Goal: Task Accomplishment & Management: Use online tool/utility

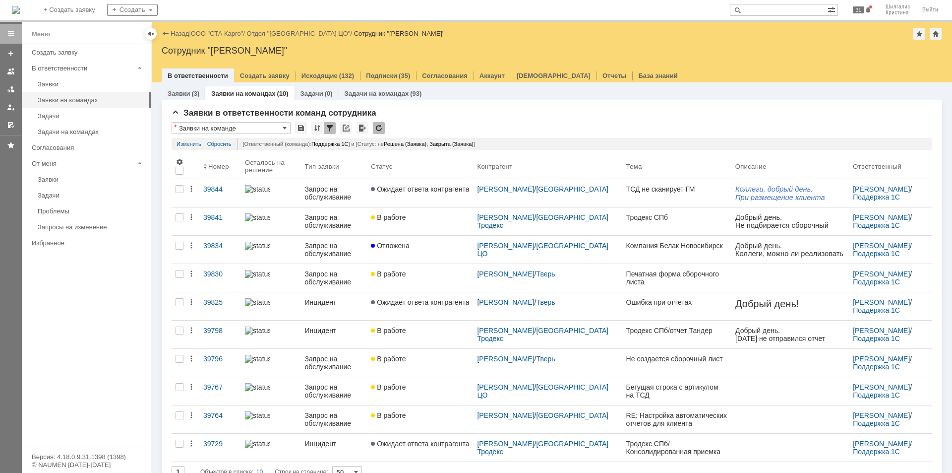
click at [228, 31] on link "ООО "СТА Карго"" at bounding box center [217, 33] width 53 height 7
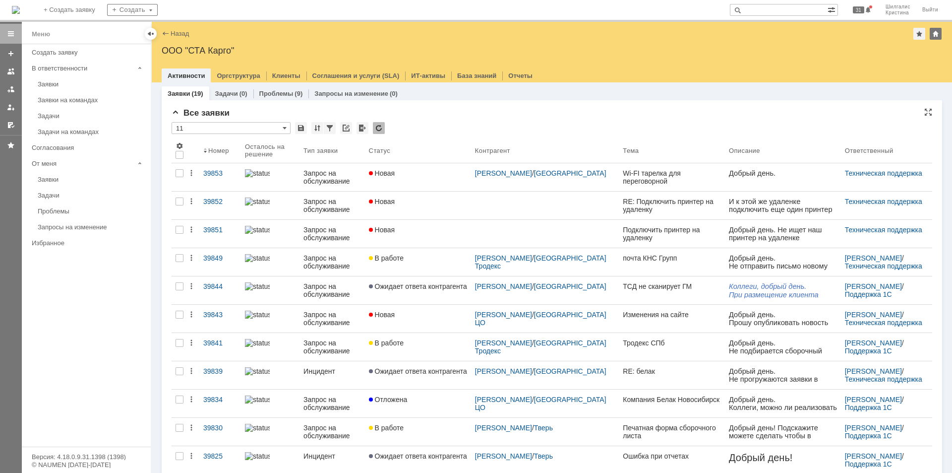
click at [511, 122] on div "* 11" at bounding box center [552, 128] width 761 height 13
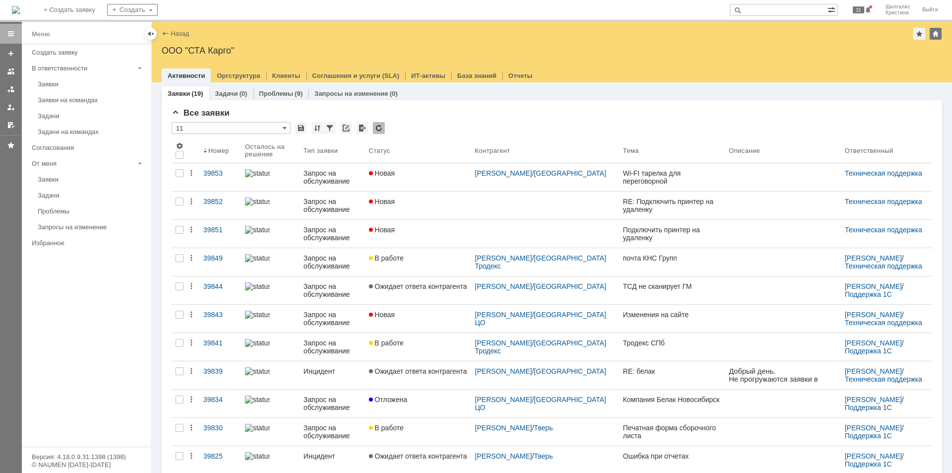
click at [55, 90] on link "Заявки" at bounding box center [91, 83] width 115 height 15
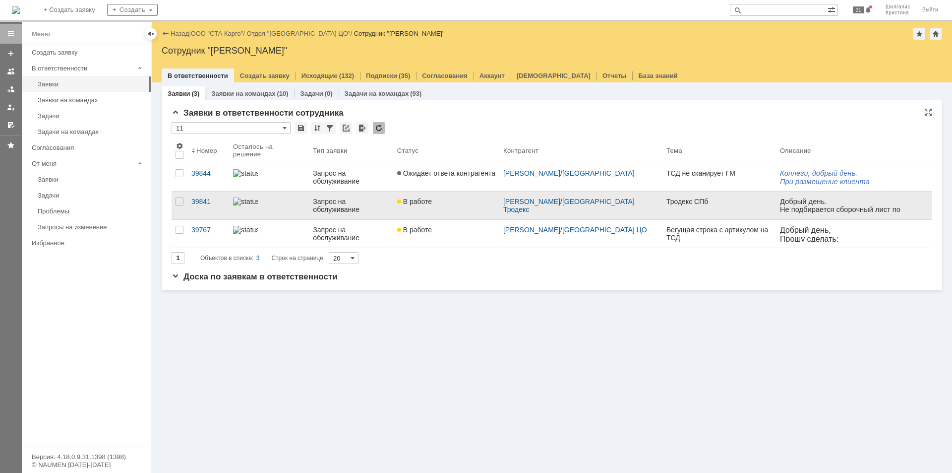
click at [439, 204] on div "В работе" at bounding box center [446, 201] width 98 height 8
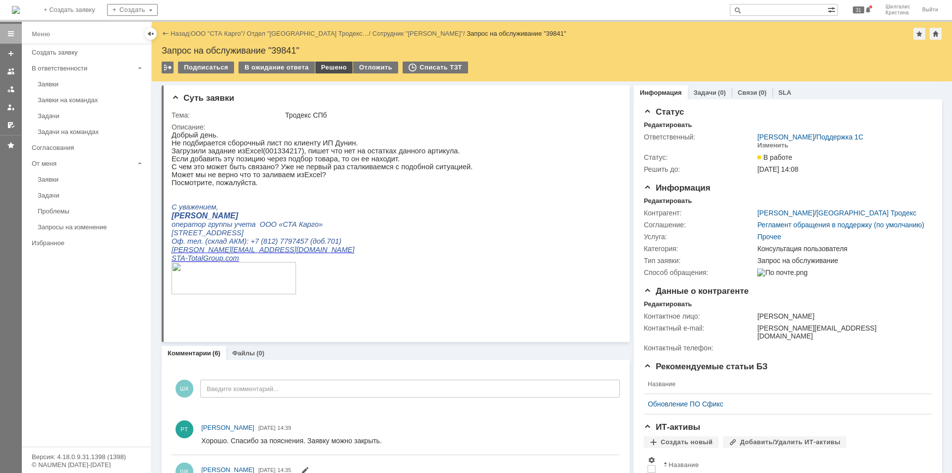
click at [324, 67] on div "Решено" at bounding box center [334, 67] width 38 height 12
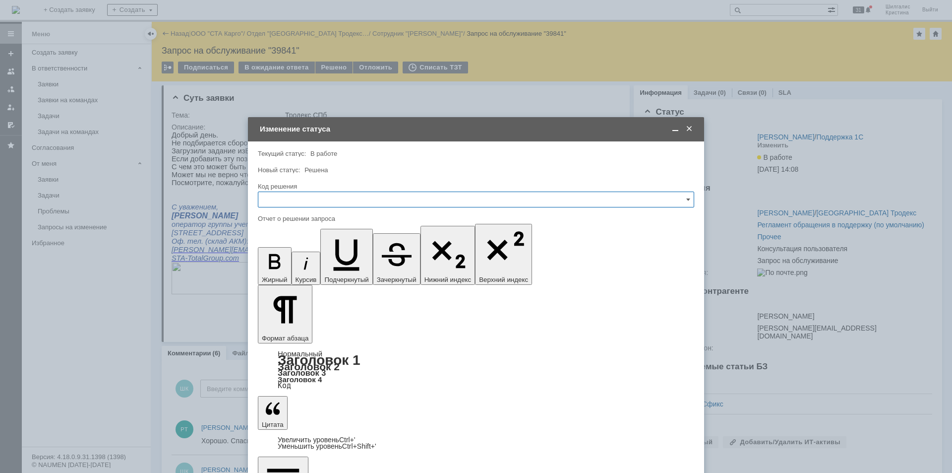
drag, startPoint x: 368, startPoint y: 200, endPoint x: 369, endPoint y: 206, distance: 5.7
click at [367, 202] on input "text" at bounding box center [476, 199] width 436 height 16
click at [283, 329] on span "Решено" at bounding box center [475, 332] width 423 height 8
type input "Решено"
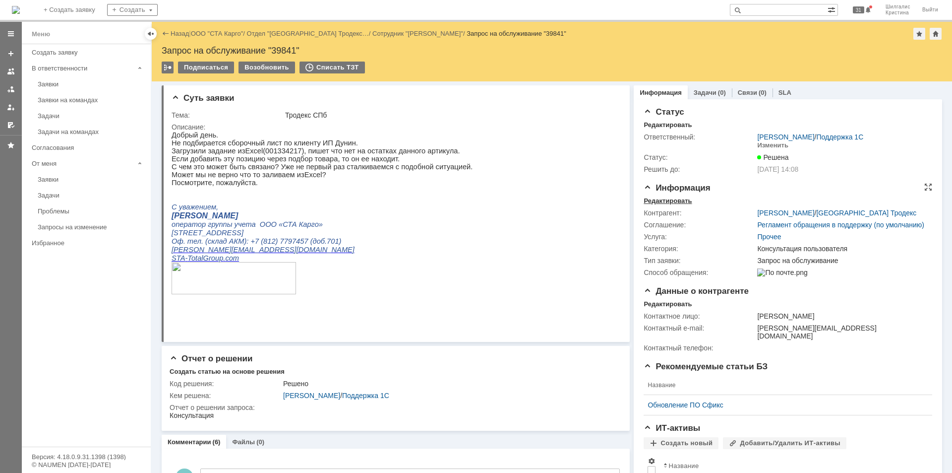
click at [676, 201] on div "Редактировать" at bounding box center [668, 201] width 48 height 8
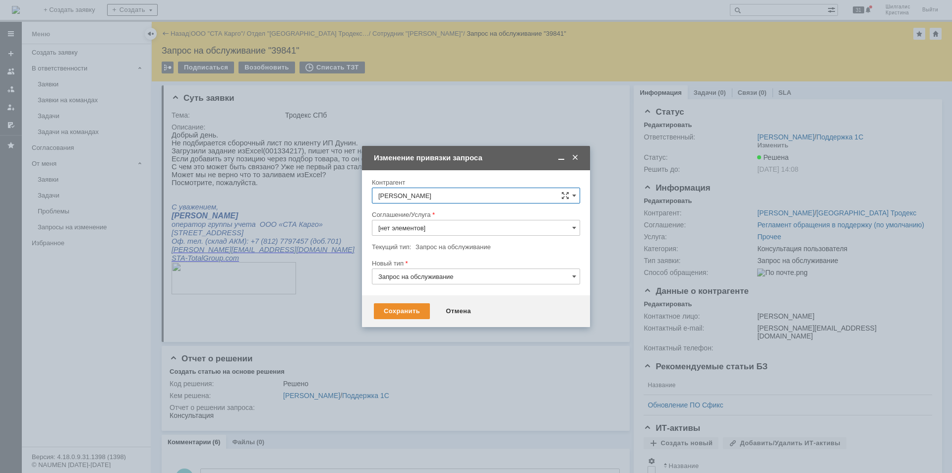
type input "Прочее"
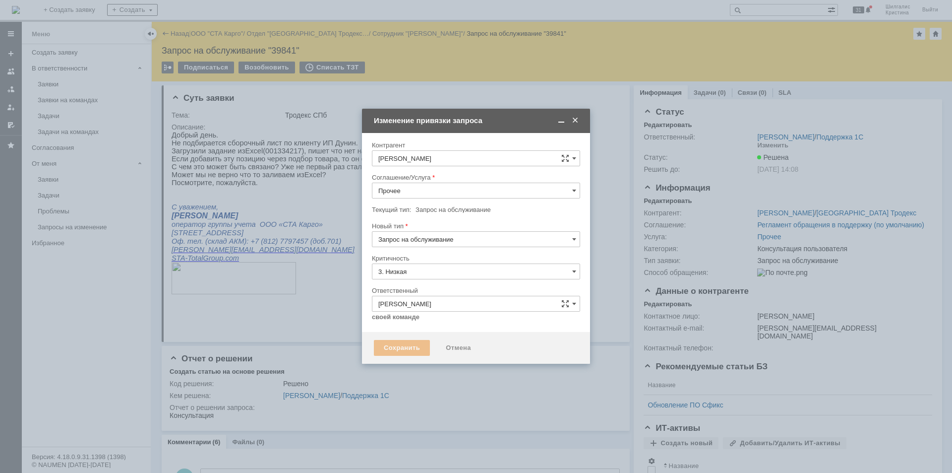
type input "Консультация пользователя"
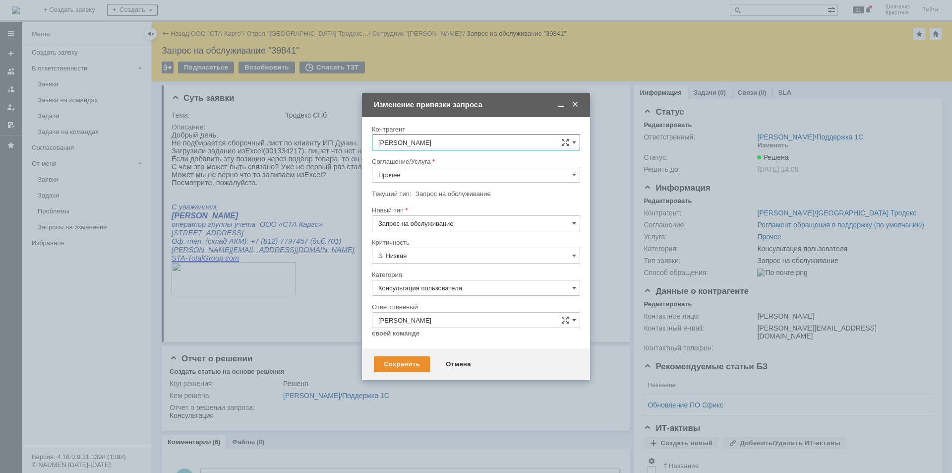
click at [414, 173] on input "Прочее" at bounding box center [476, 175] width 208 height 16
click at [415, 208] on span "WMS Сборка" at bounding box center [475, 212] width 195 height 8
type input "WMS Сборка"
click at [395, 361] on div "Сохранить" at bounding box center [402, 364] width 56 height 16
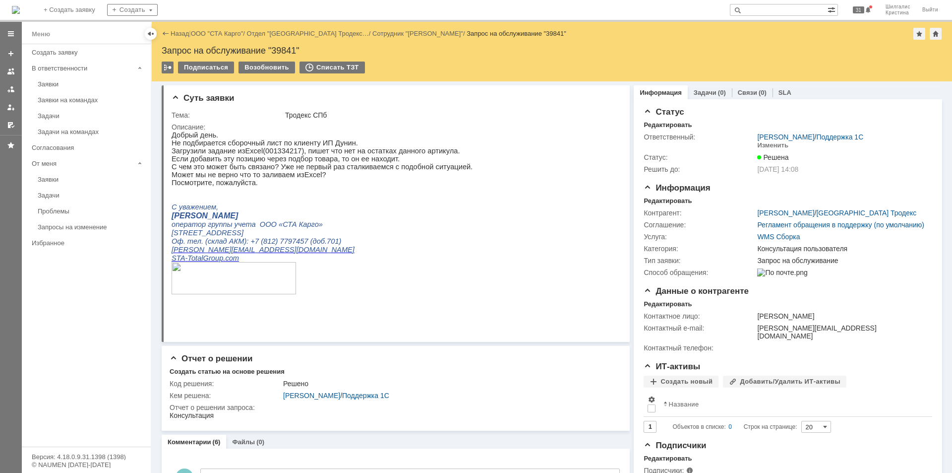
click at [222, 33] on link "ООО "СТА Карго"" at bounding box center [217, 33] width 53 height 7
